Goal: Information Seeking & Learning: Find specific fact

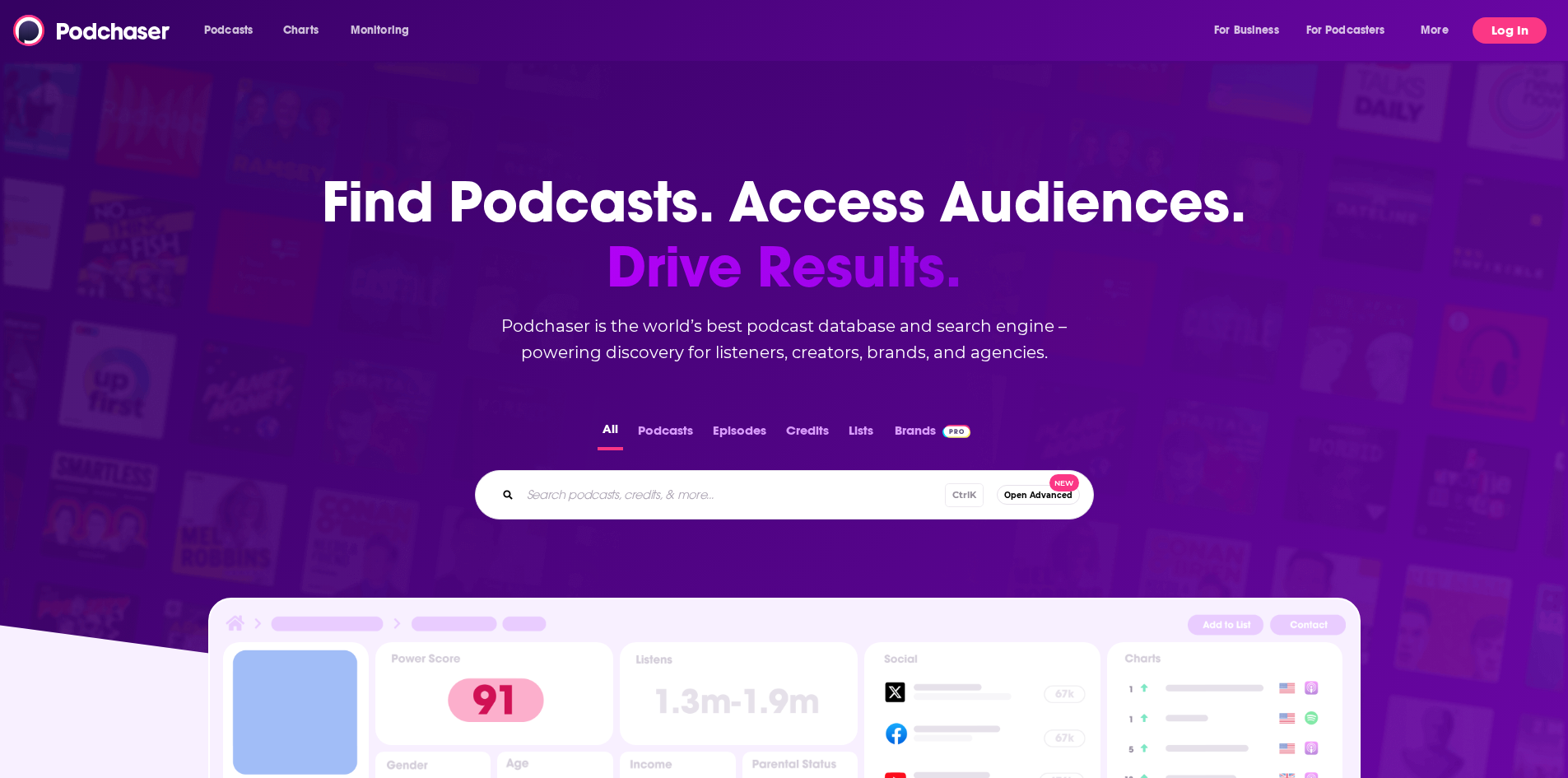
click at [1498, 32] on button "Log In" at bounding box center [1509, 30] width 74 height 27
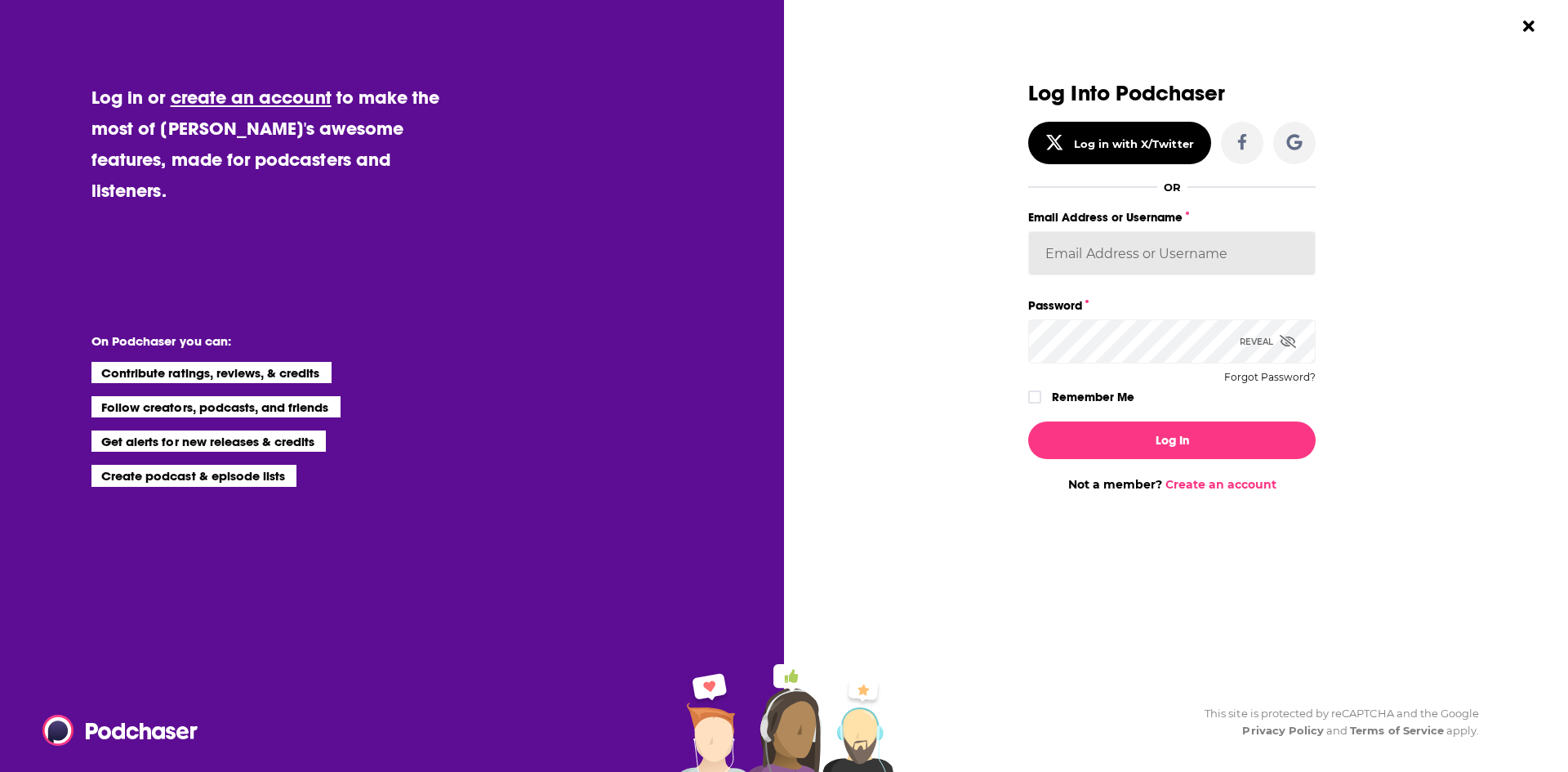
type input "BerkMarc"
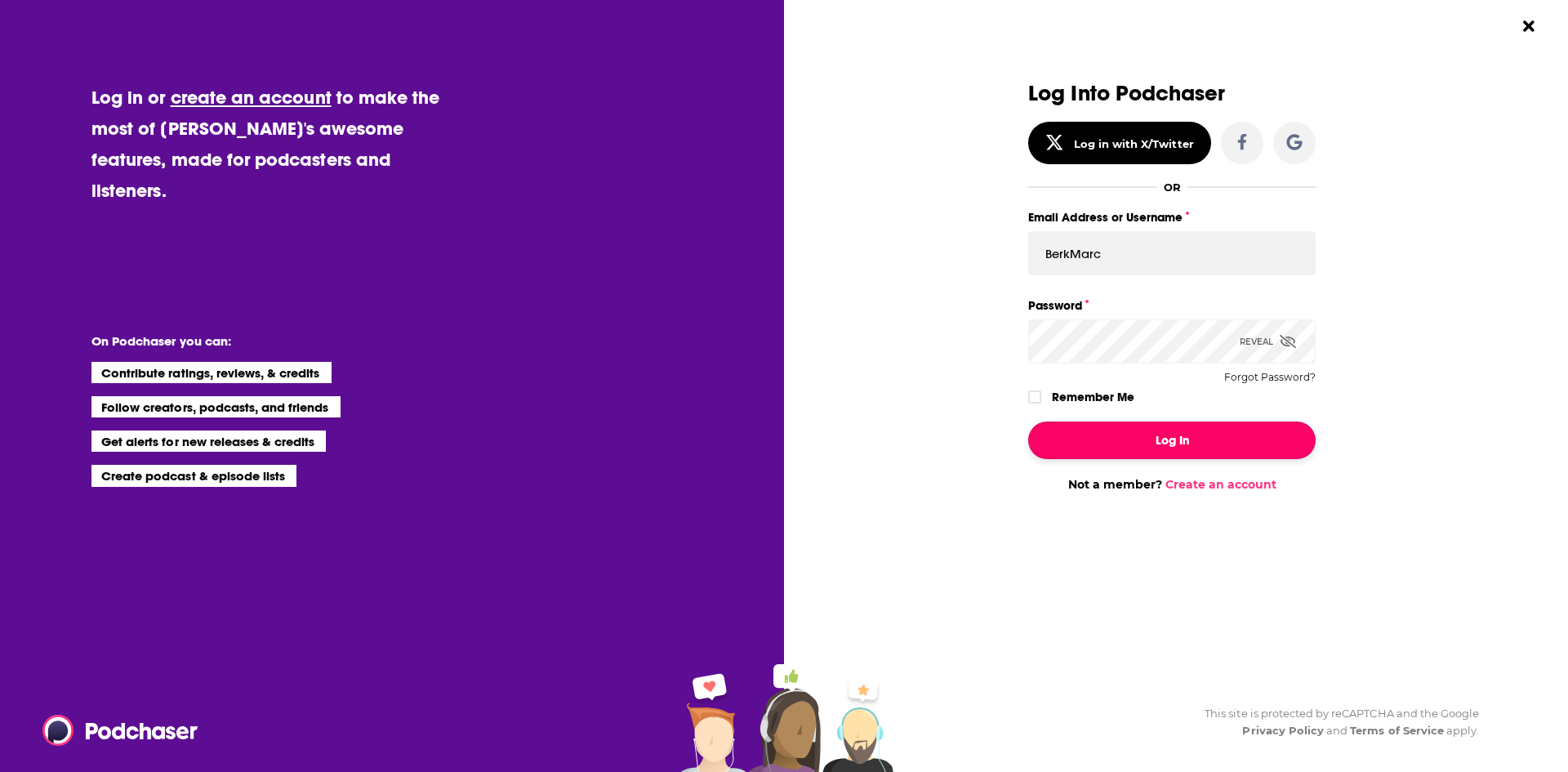
click at [1135, 456] on button "Log In" at bounding box center [1171, 440] width 288 height 37
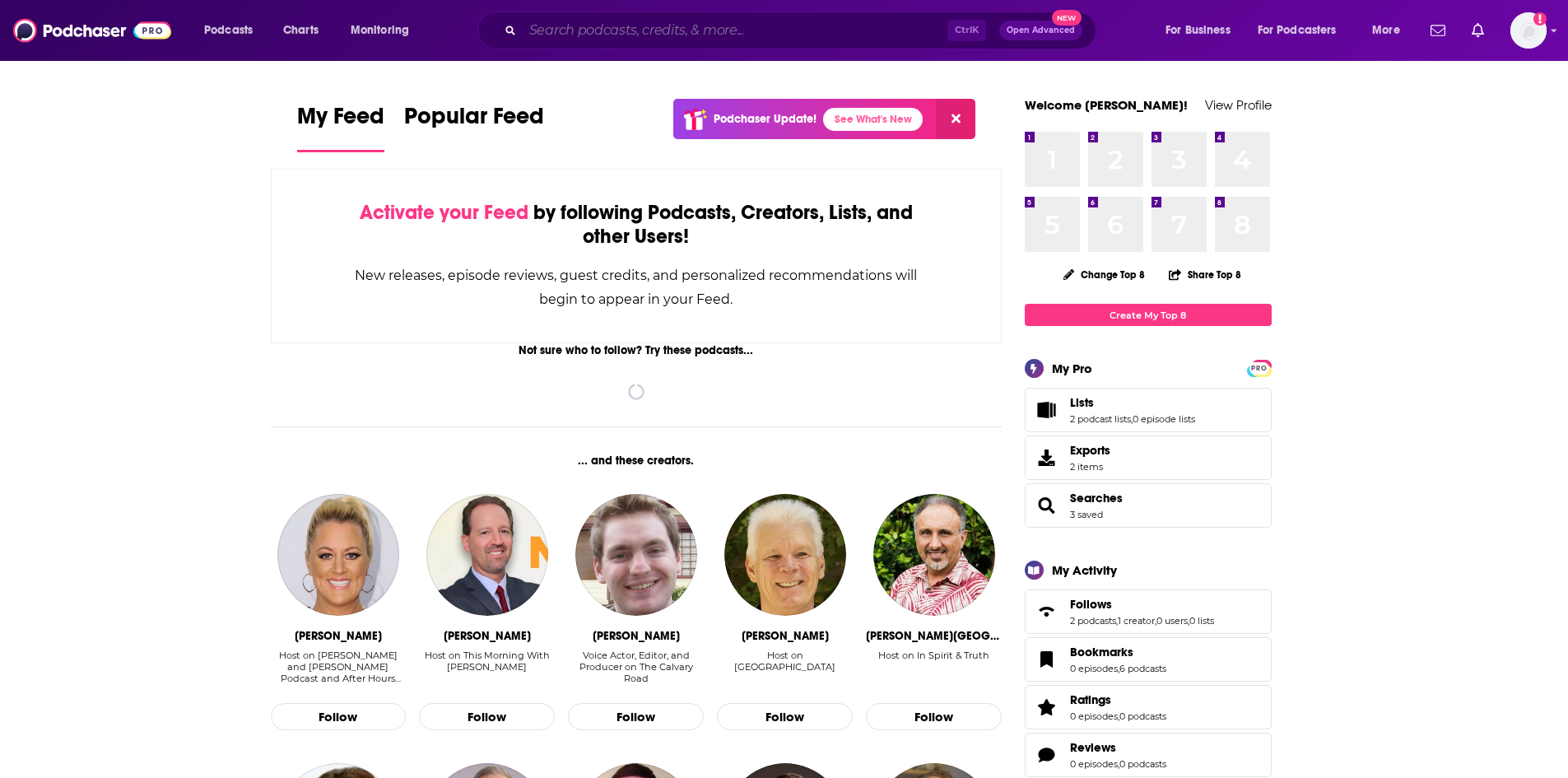
click at [610, 33] on input "Search podcasts, credits, & more..." at bounding box center [735, 30] width 425 height 27
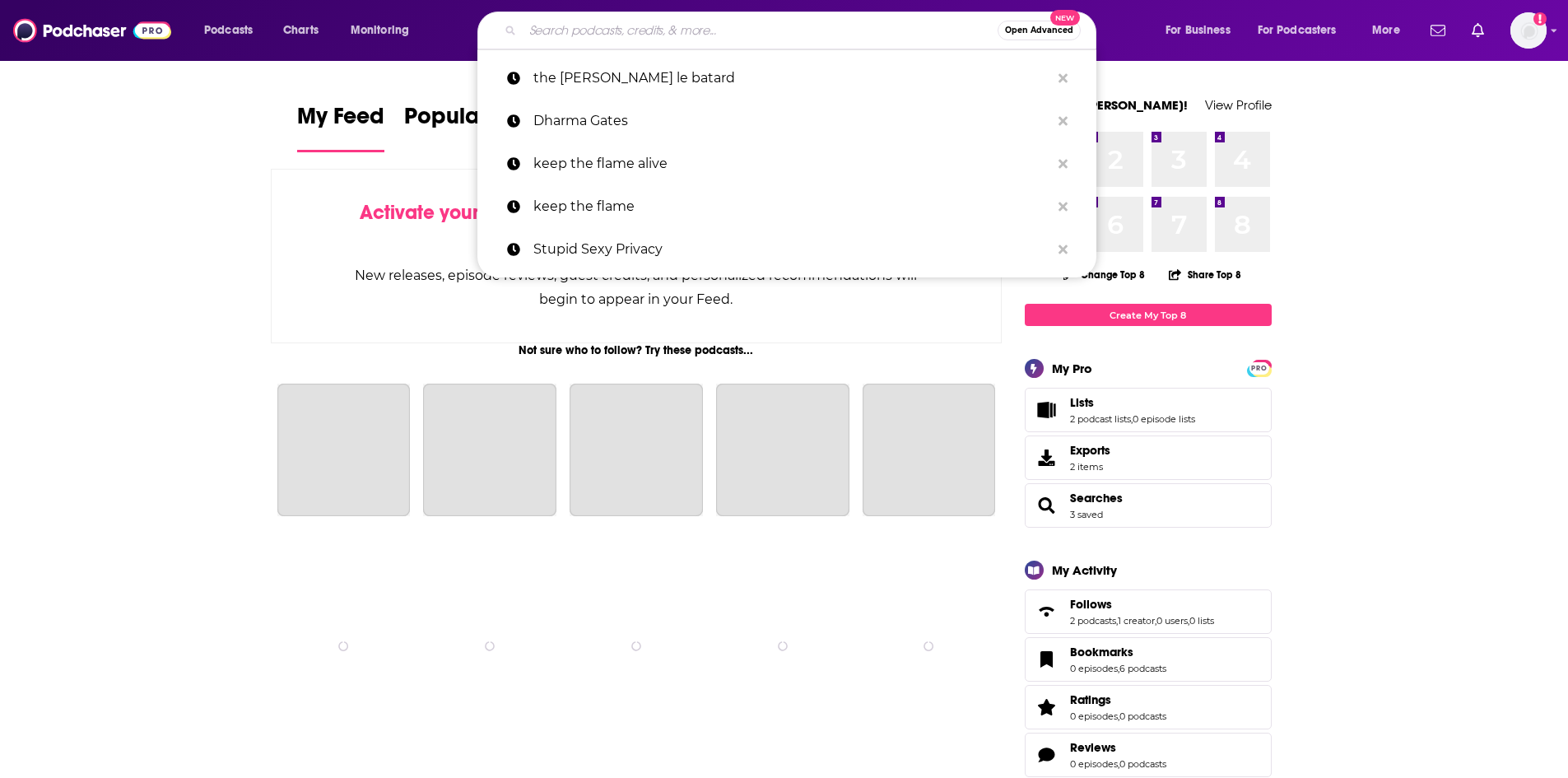
paste input "The [PERSON_NAME] Show"
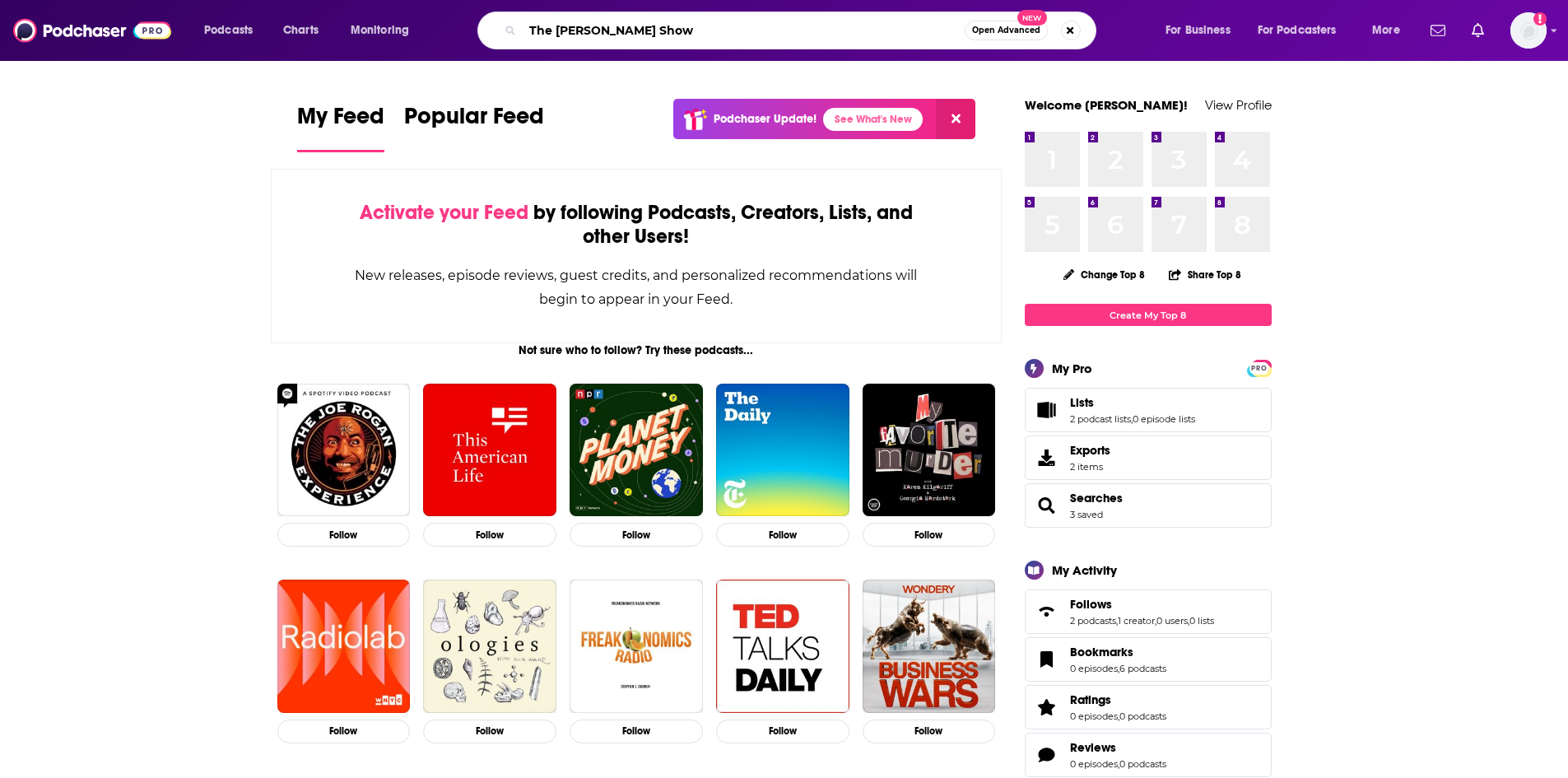
type input "The [PERSON_NAME] Show"
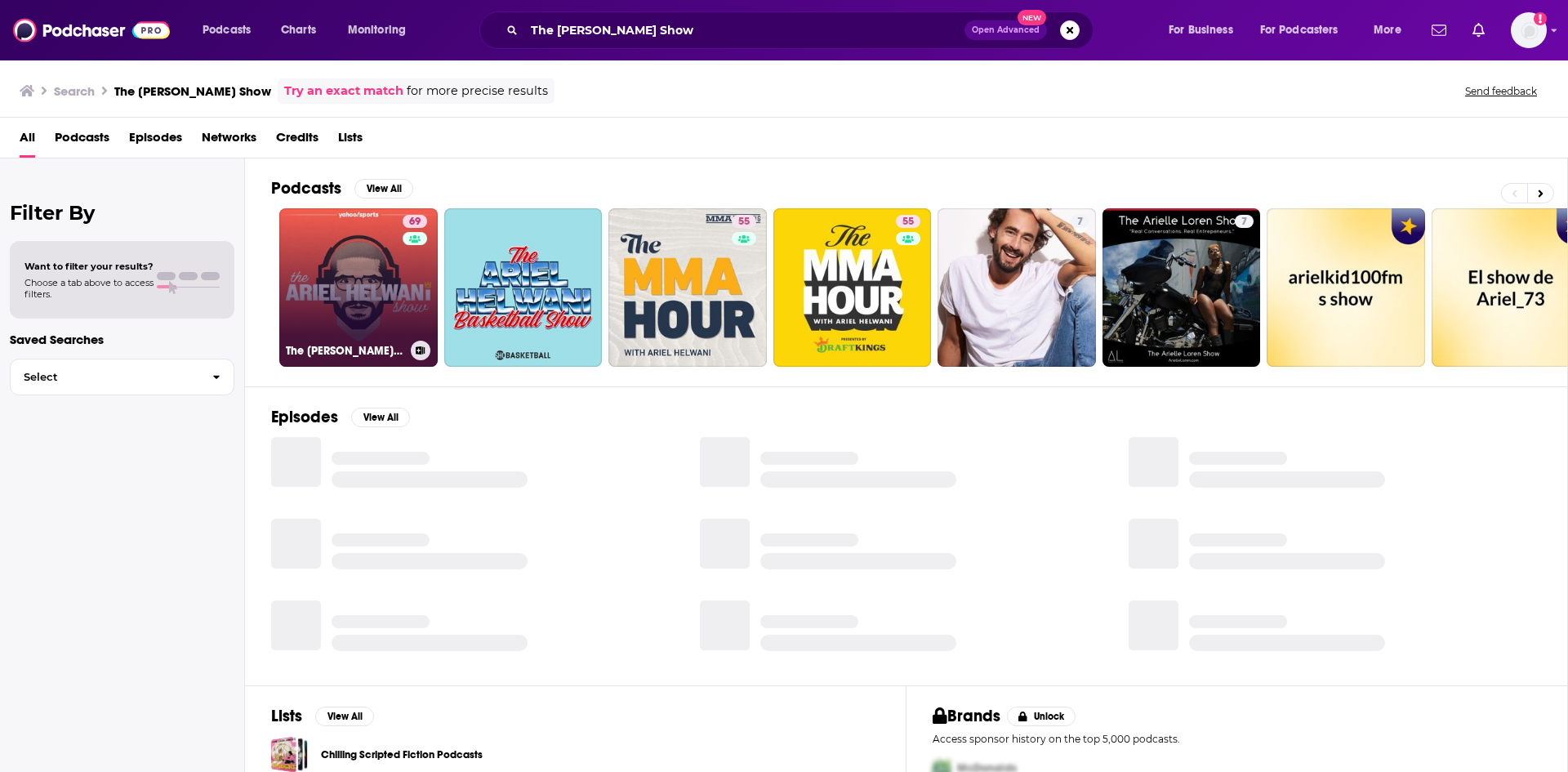
click at [368, 305] on link "69 The [PERSON_NAME] Show" at bounding box center [358, 287] width 158 height 158
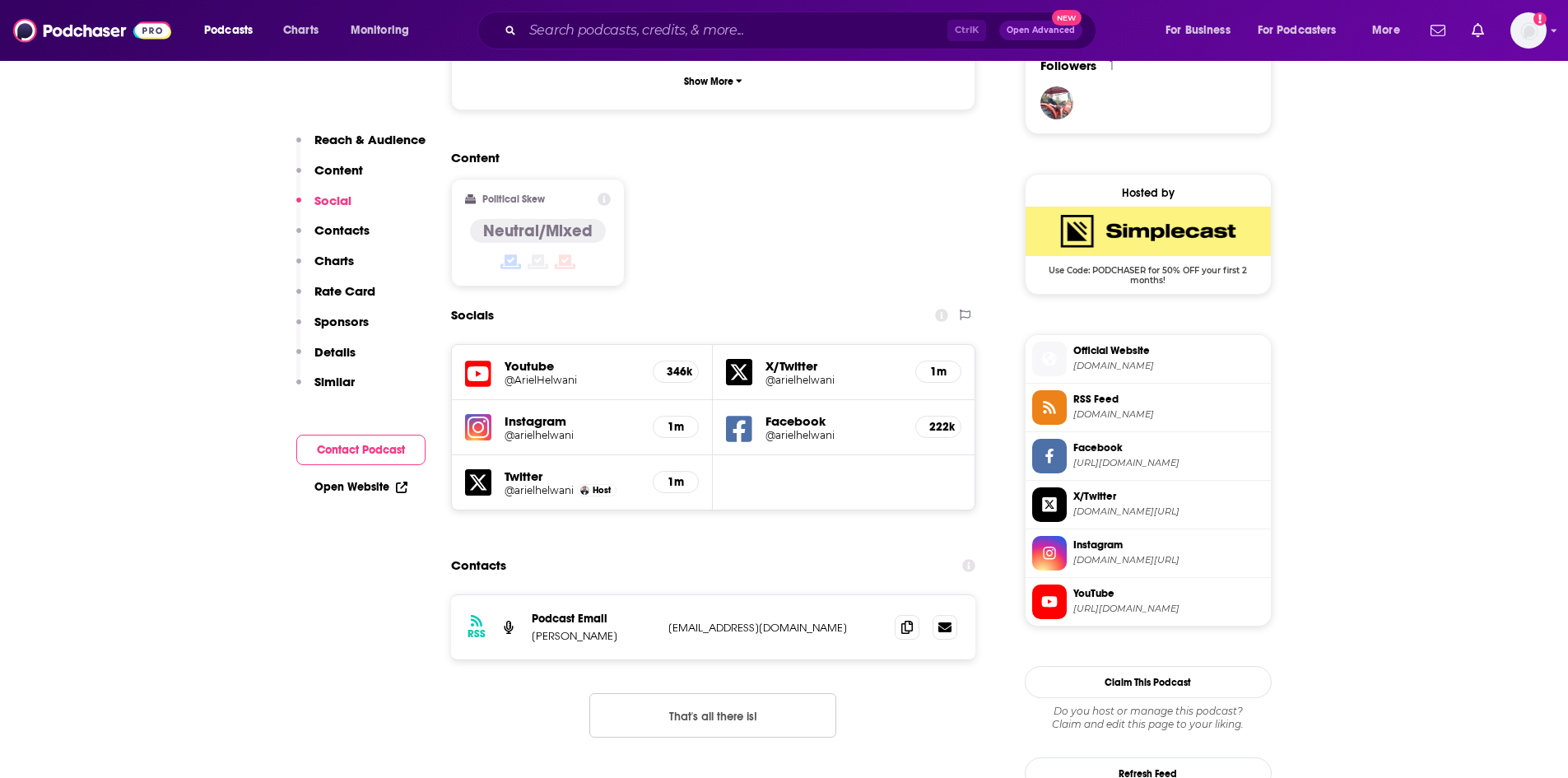
scroll to position [1235, 0]
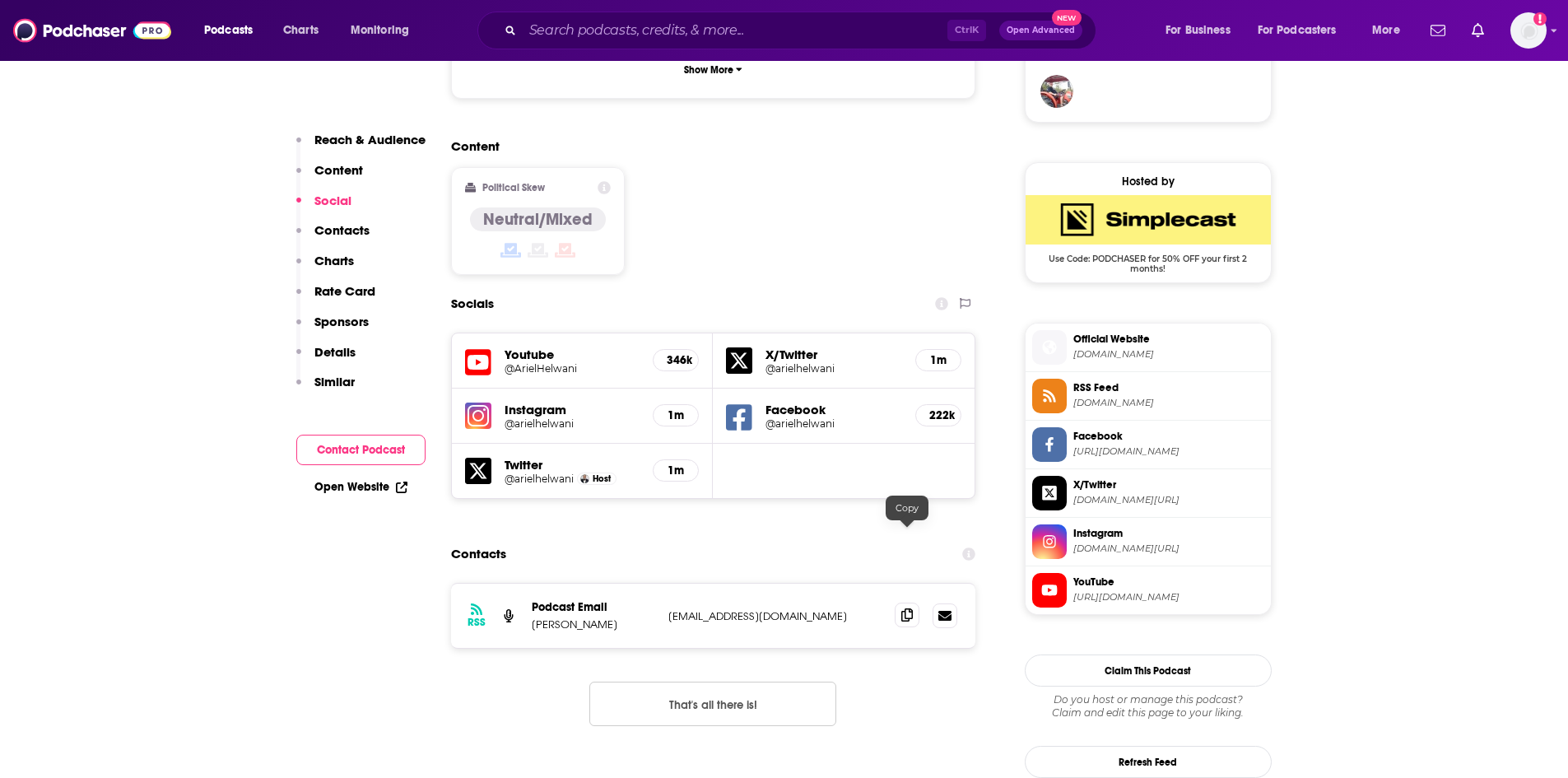
click at [906, 608] on icon at bounding box center [907, 615] width 12 height 13
